Goal: Task Accomplishment & Management: Use online tool/utility

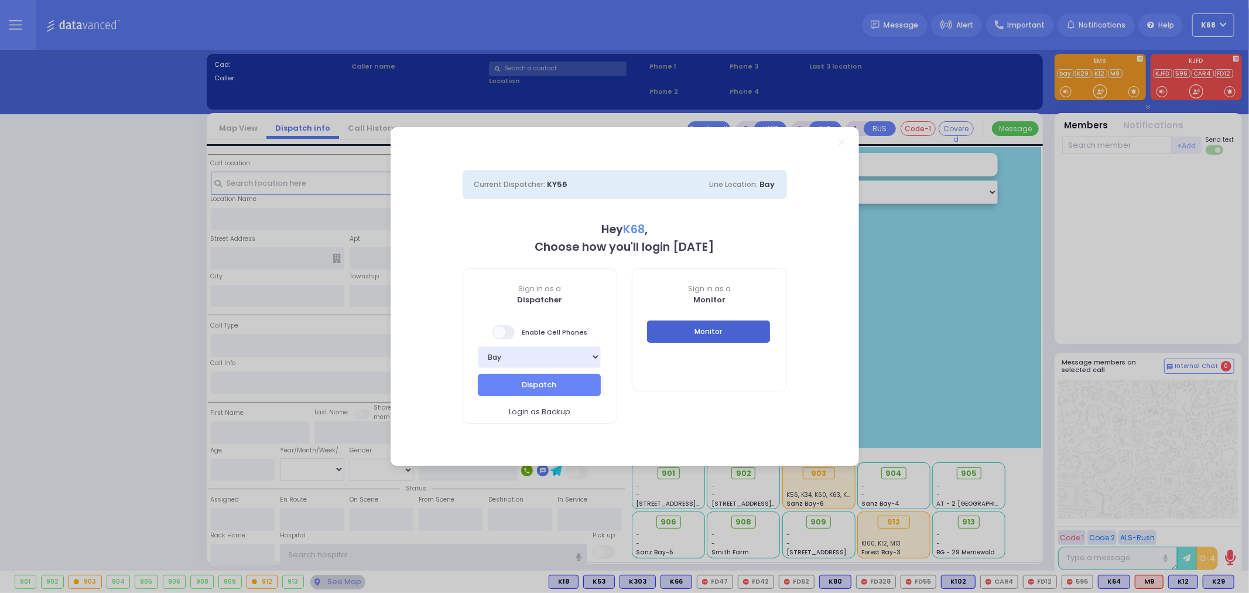
type input "K68"
click at [707, 330] on button "Monitor" at bounding box center [708, 331] width 123 height 22
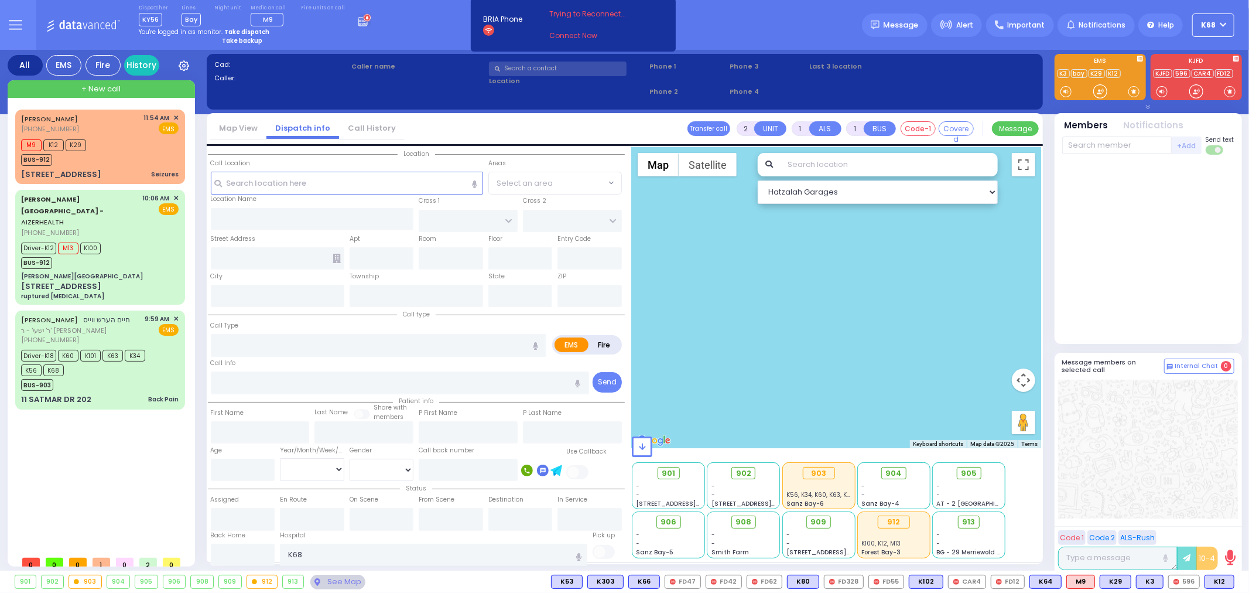
type input "3"
type input "2"
select select
type input "Seizures"
radio input "true"
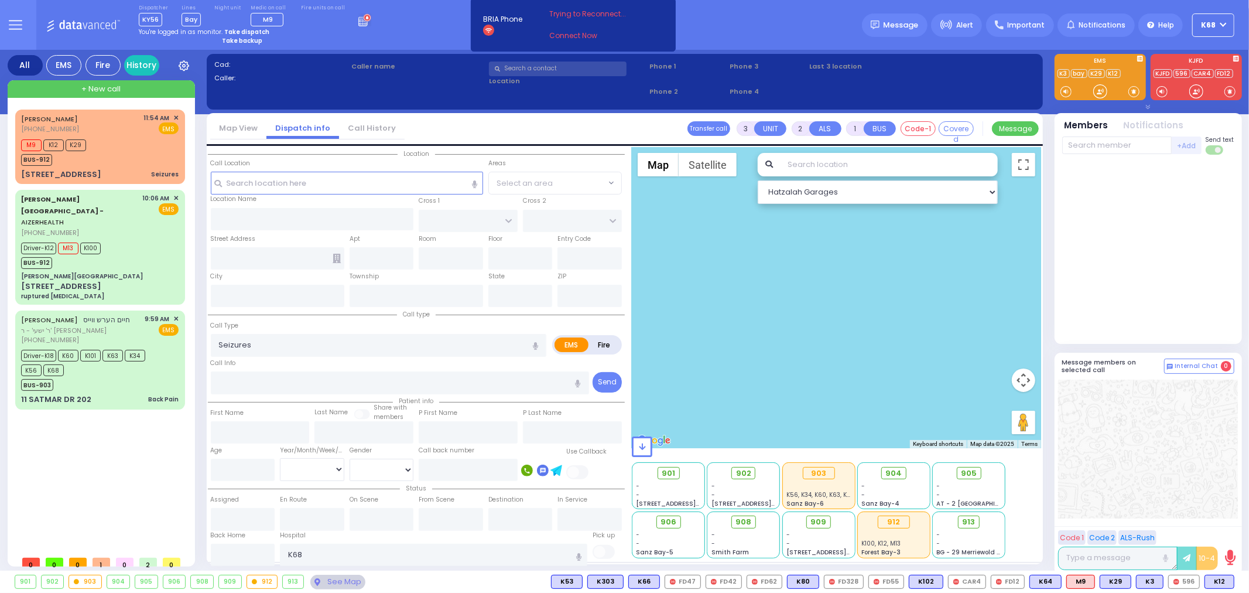
select select
type input "11:54"
type input "11:56"
type input "4TH ST"
type input "1ST AVE"
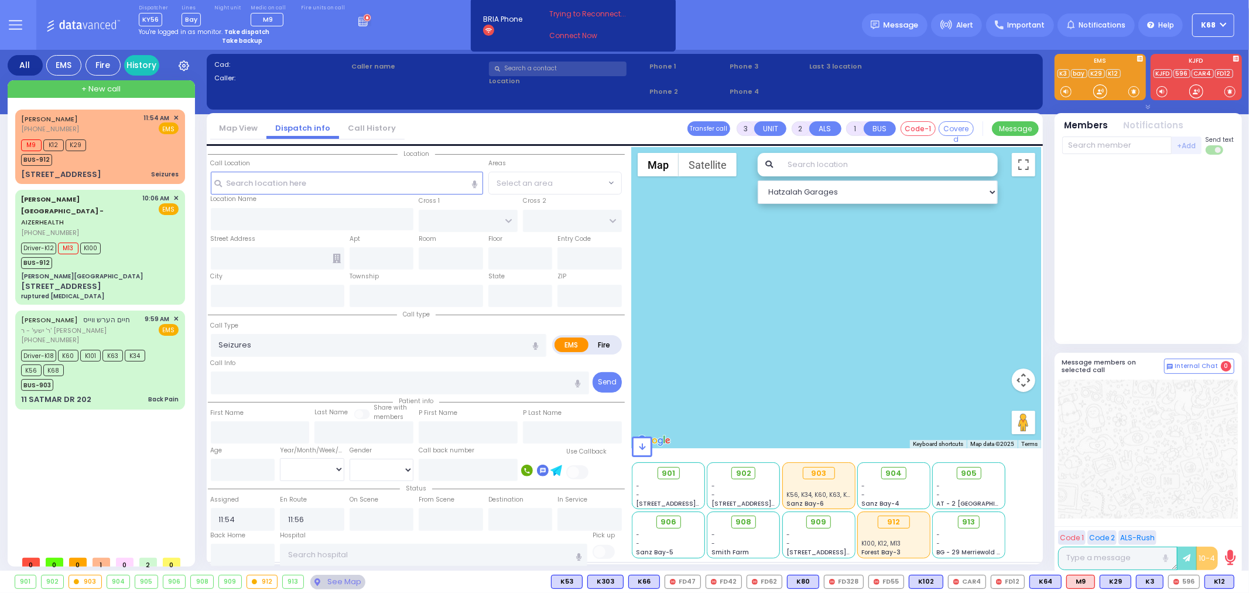
type input "[STREET_ADDRESS]"
type input "Monroe"
type input "[US_STATE]"
type input "10950"
select select "Hatzalah Garages"
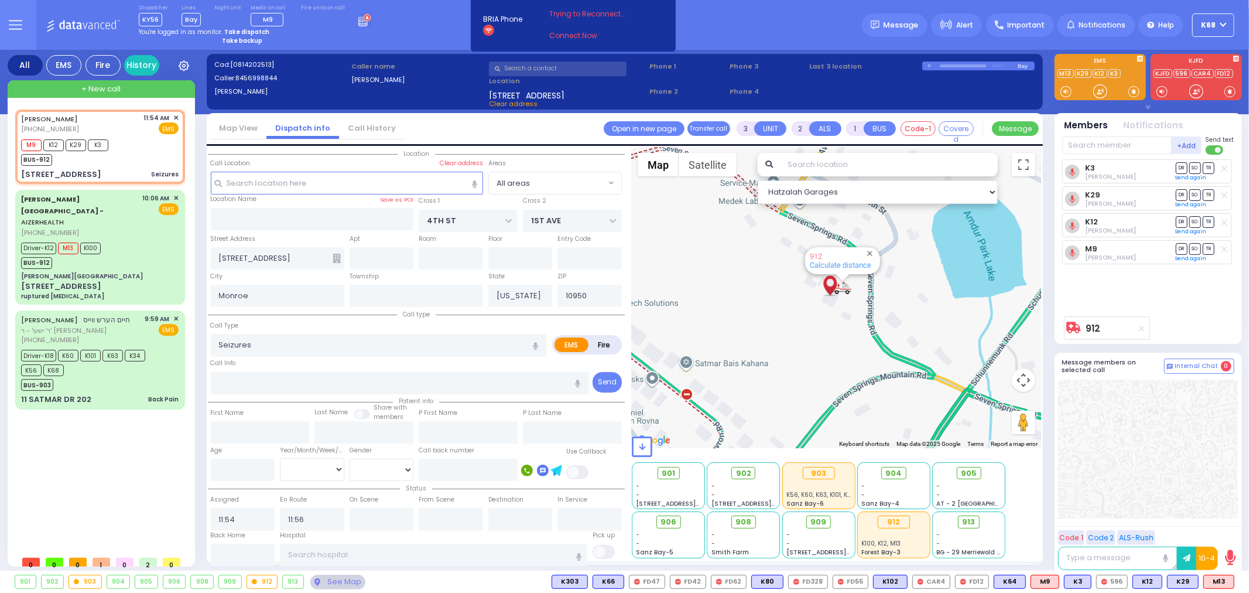
type input "6"
select select
radio input "true"
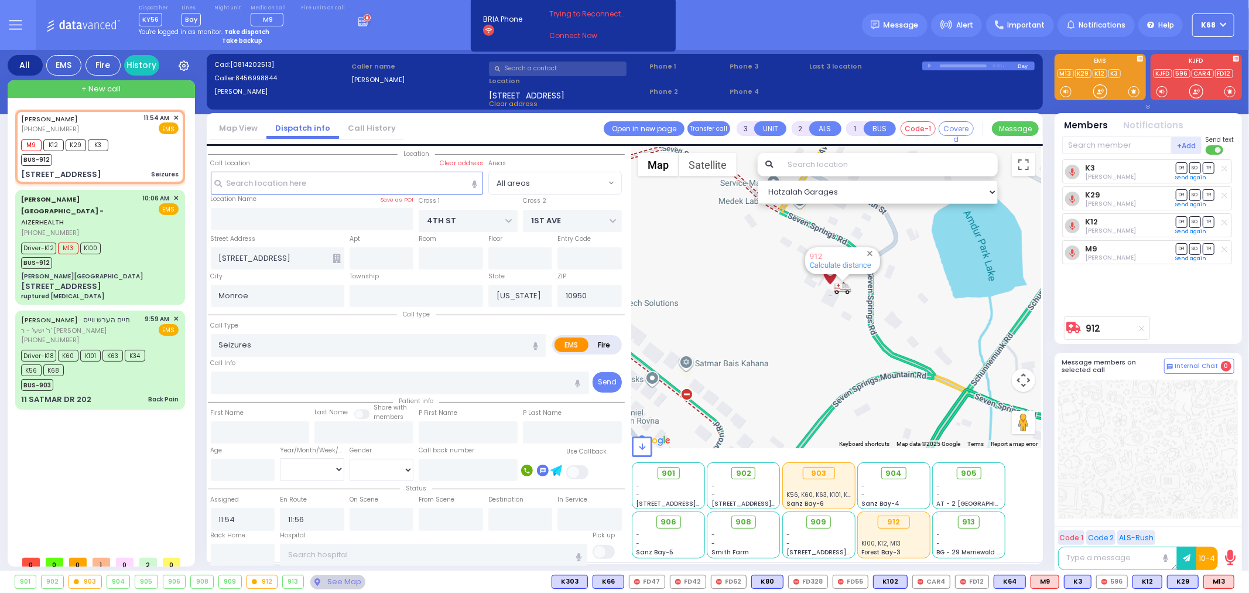
type input "Unknown"
select select "Year"
select select "Hatzalah Garages"
select select
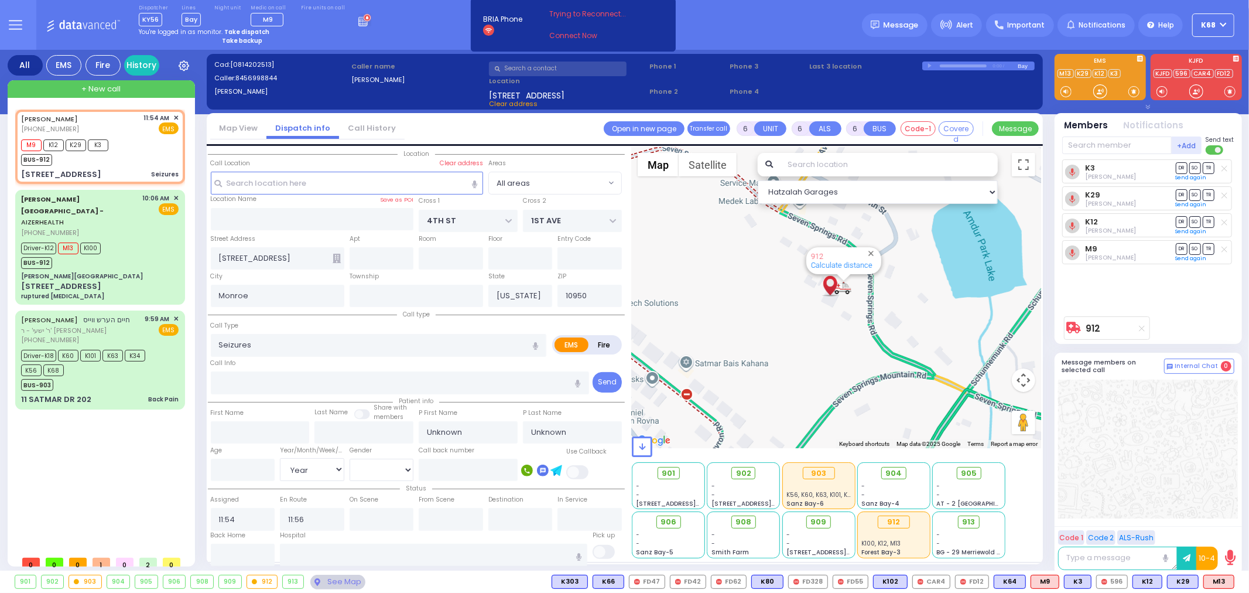
radio input "true"
type input "Esty"
type input "Schwimmer"
type input "7"
select select "Year"
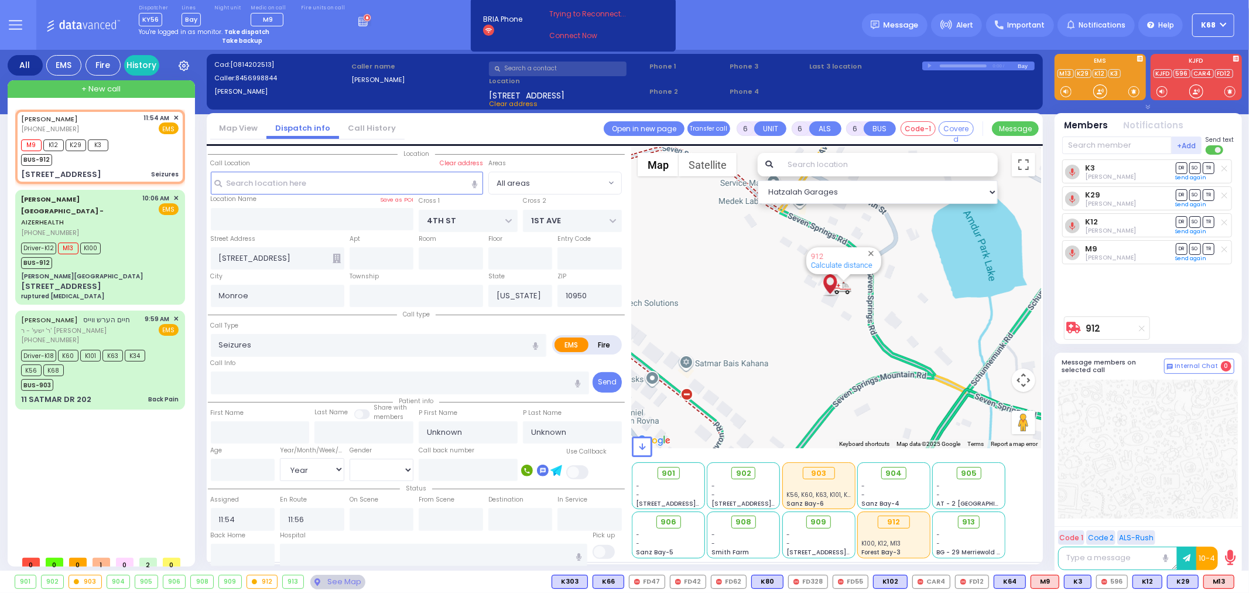
select select "[DEMOGRAPHIC_DATA]"
radio input "true"
select select "Year"
select select "[DEMOGRAPHIC_DATA]"
select select "All areas"
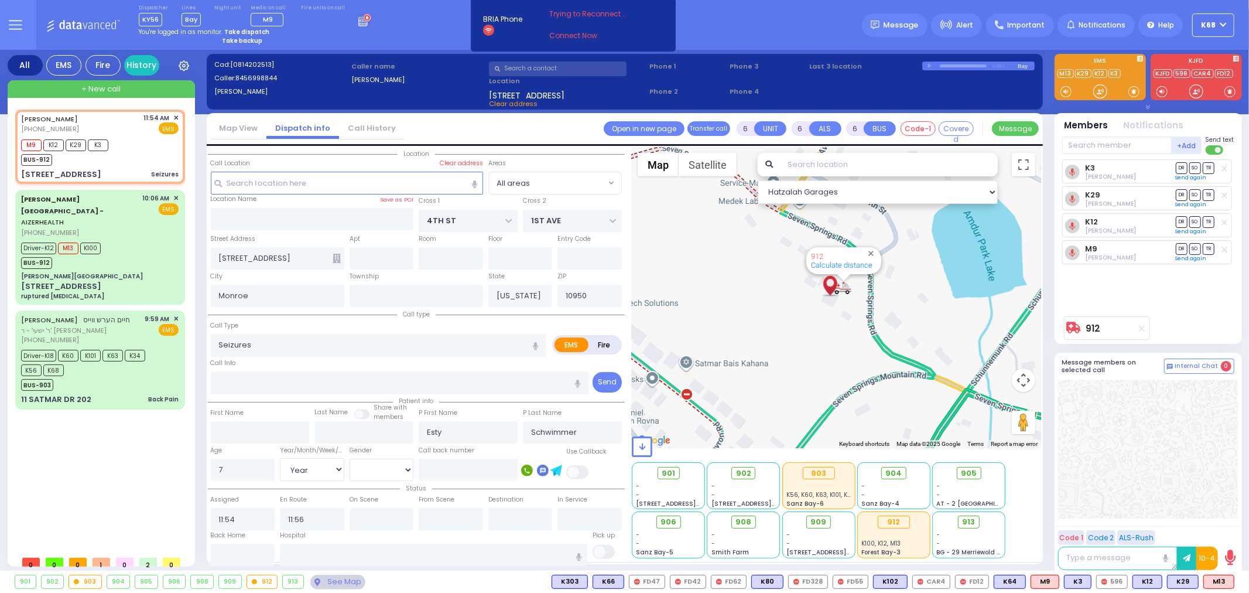
select select "Hatzalah Garages"
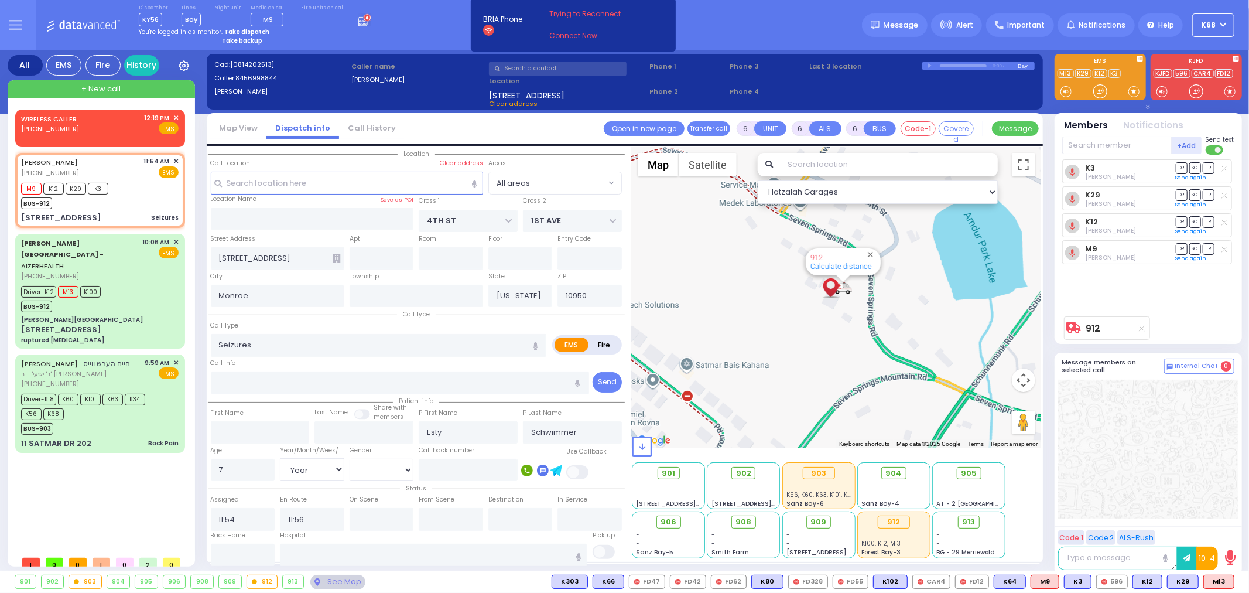
select select
radio input "true"
select select "Year"
select select "[DEMOGRAPHIC_DATA]"
select select "Hatzalah Garages"
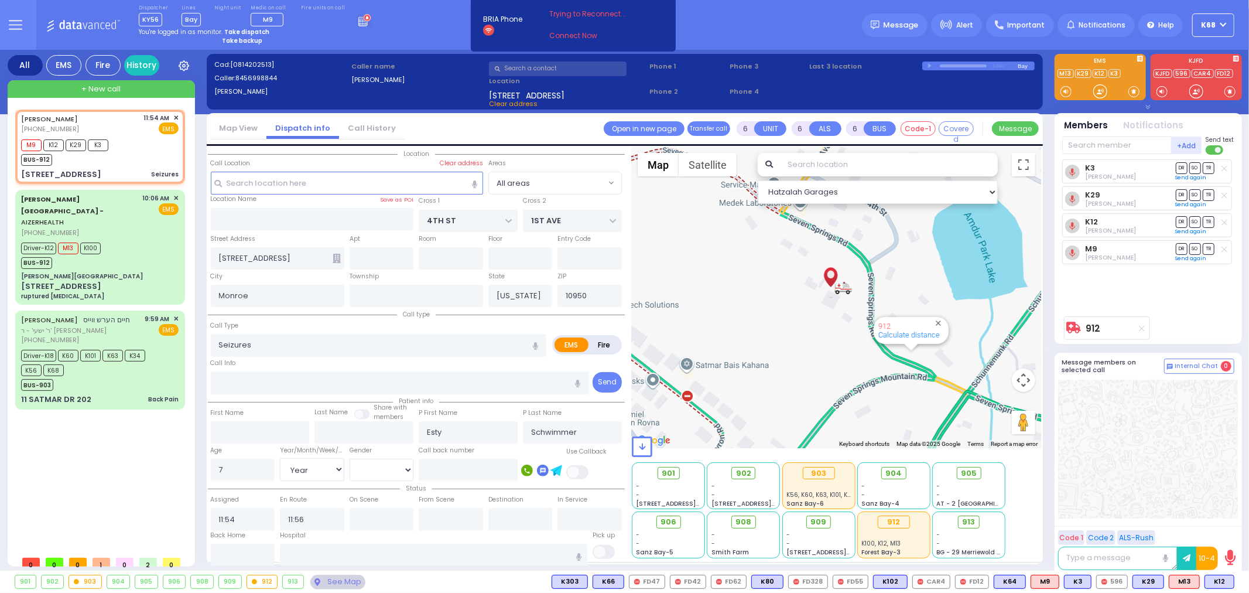
select select
radio input "true"
select select "Year"
select select "[DEMOGRAPHIC_DATA]"
radio input "true"
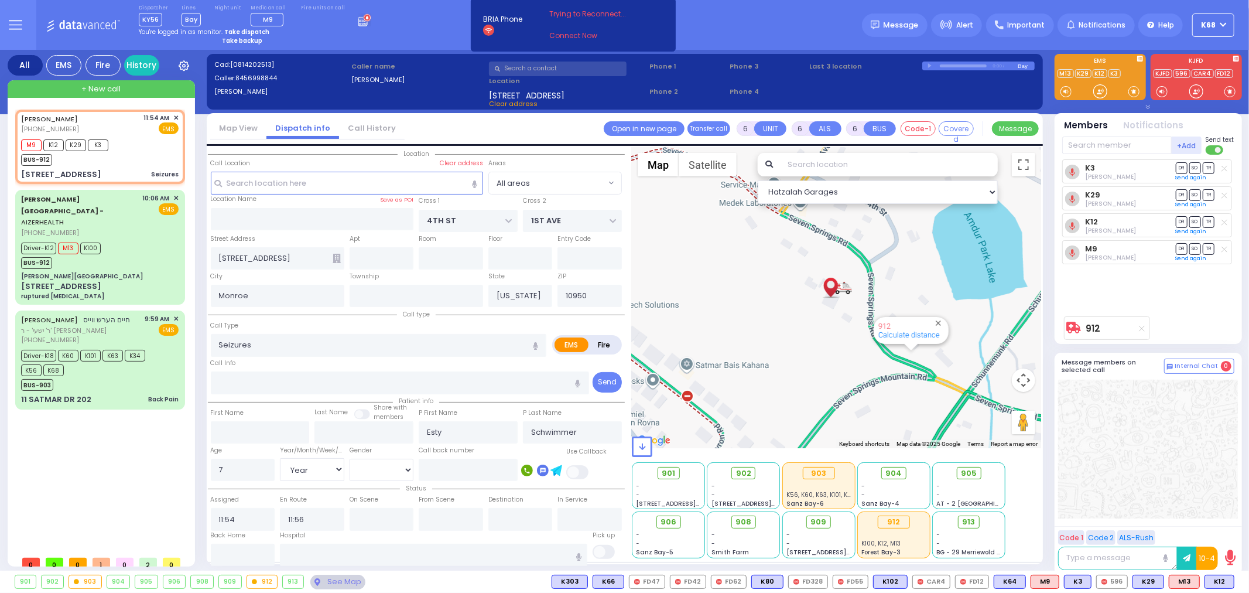
select select "Year"
select select "[DEMOGRAPHIC_DATA]"
select select "All areas"
select select "Hatzalah Garages"
select select
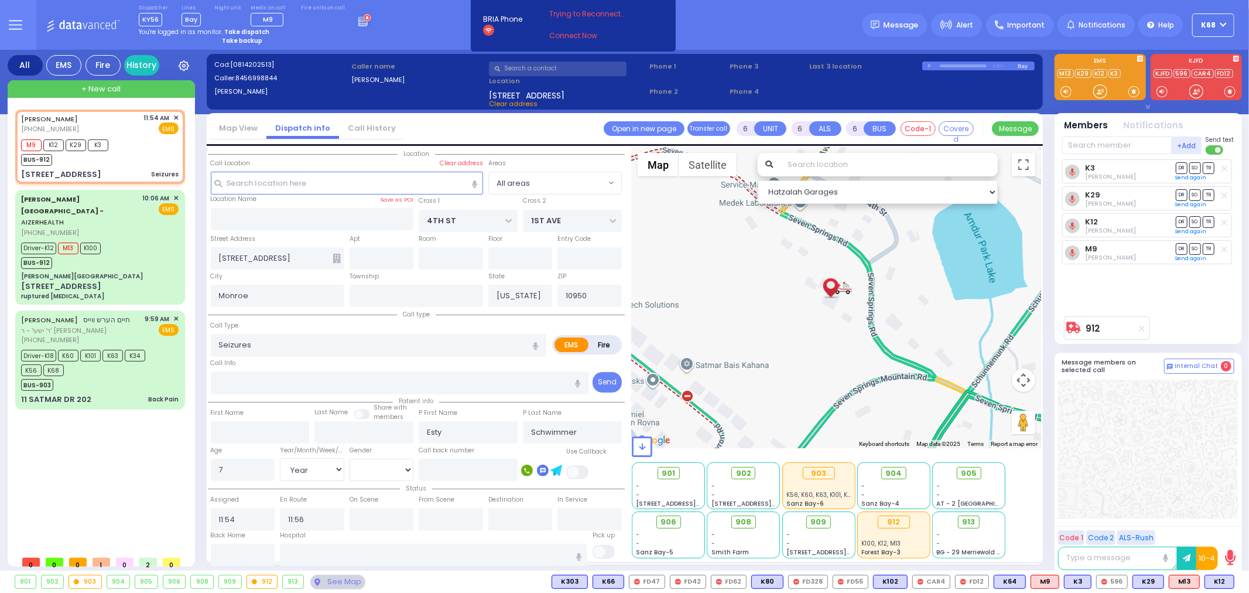
radio input "true"
select select "Year"
select select "[DEMOGRAPHIC_DATA]"
radio input "true"
select select "Year"
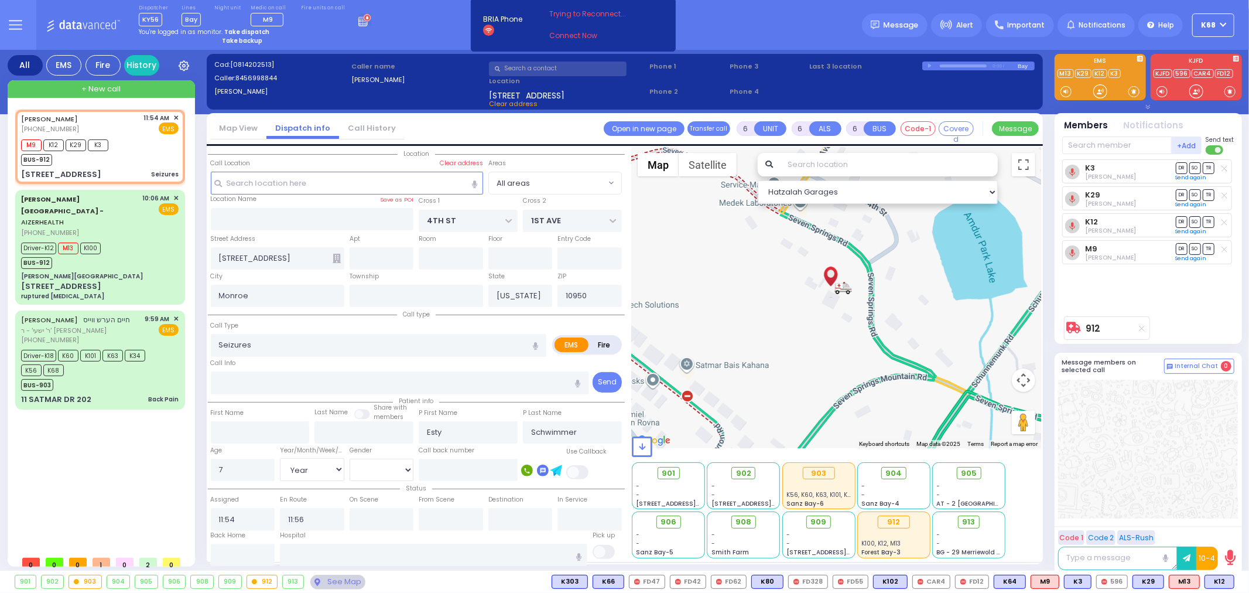
select select "[DEMOGRAPHIC_DATA]"
radio input "true"
select select "Year"
select select "[DEMOGRAPHIC_DATA]"
select select "All areas"
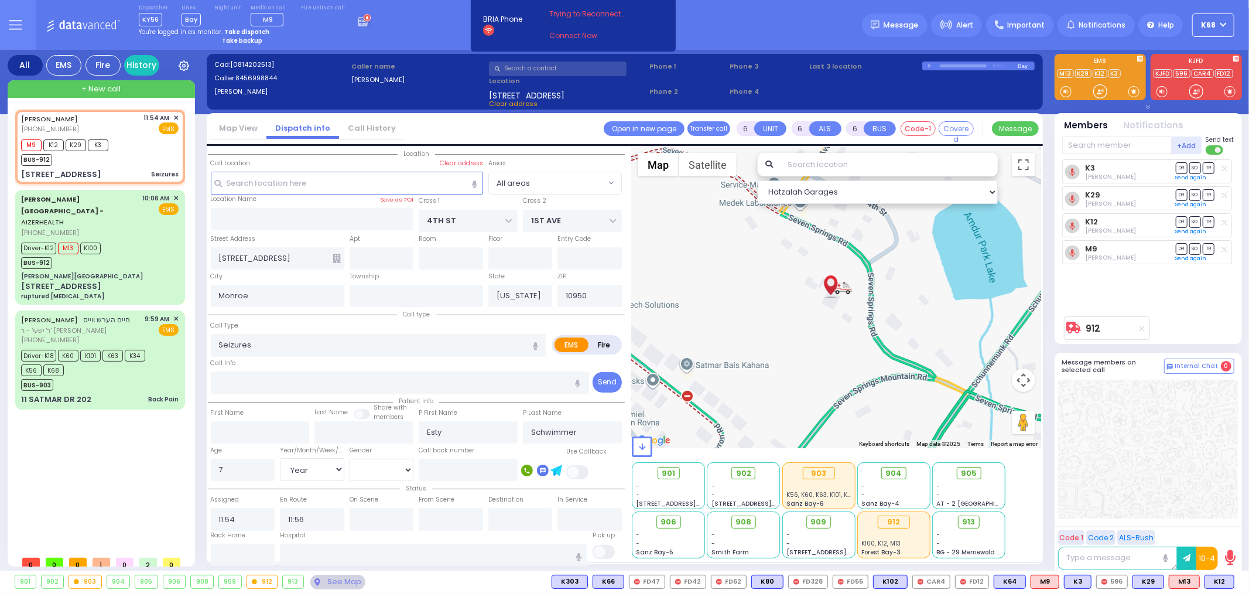
select select "Hatzalah Garages"
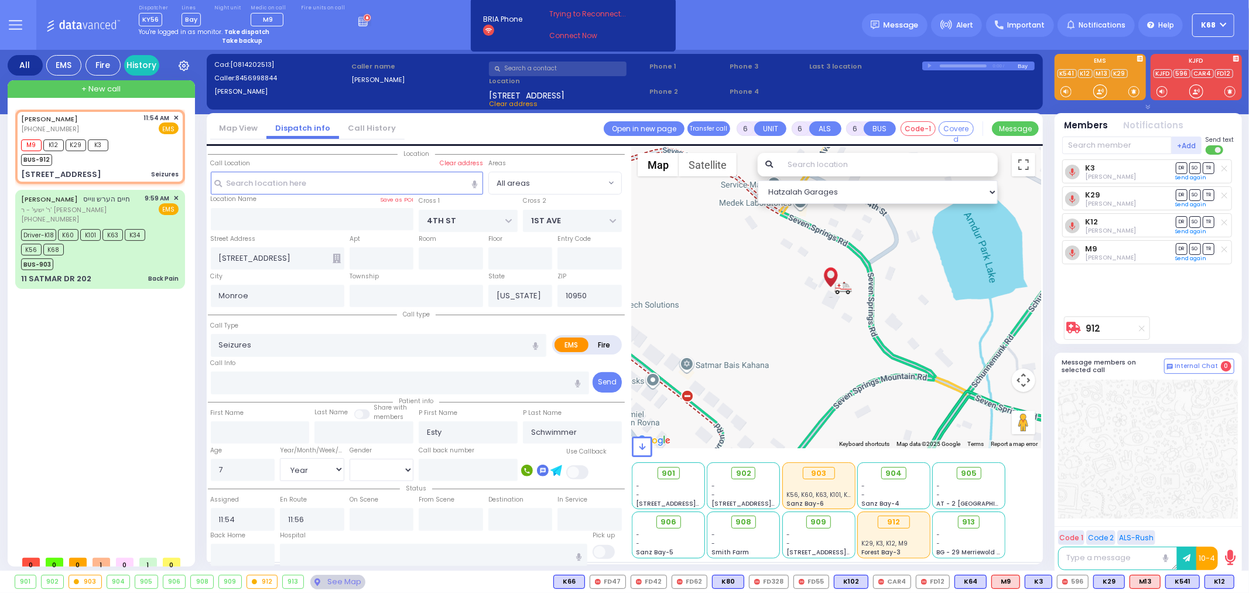
select select
radio input "true"
select select "Year"
select select "[DEMOGRAPHIC_DATA]"
select select "Hatzalah Garages"
